Goal: Task Accomplishment & Management: Complete application form

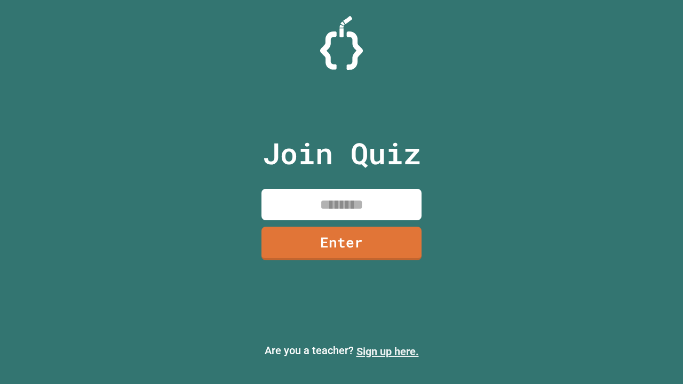
click at [387, 351] on link "Sign up here." at bounding box center [387, 351] width 62 height 13
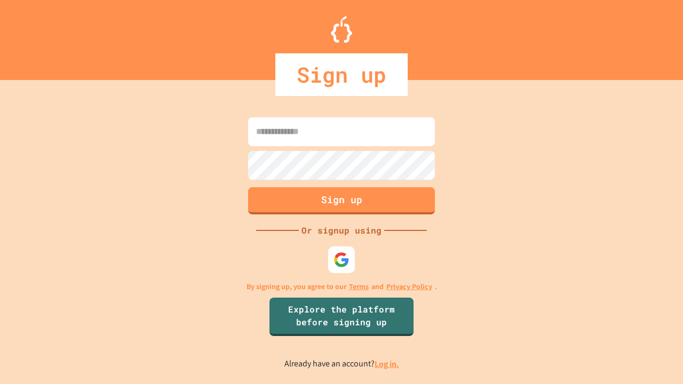
click at [387, 364] on link "Log in." at bounding box center [386, 363] width 25 height 11
